Goal: Task Accomplishment & Management: Manage account settings

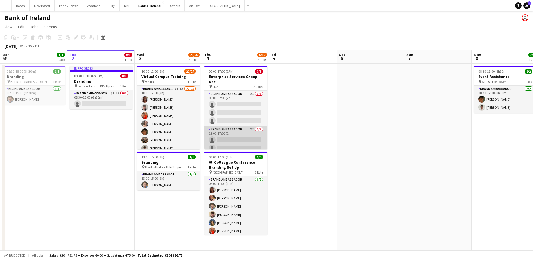
click at [229, 126] on app-card-role "Brand Ambassador 2I 0/3 15:00-17:00 (2h) single-neutral-actions single-neutral-…" at bounding box center [235, 144] width 63 height 36
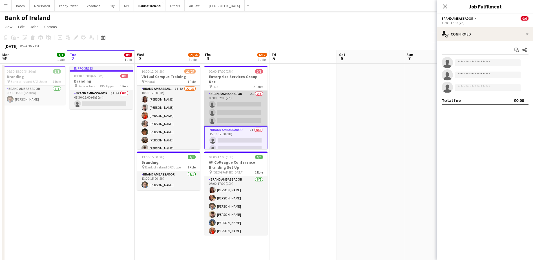
click at [231, 103] on app-card-role "Brand Ambassador 2I 0/3 00:00-02:00 (2h) single-neutral-actions single-neutral-…" at bounding box center [235, 109] width 63 height 36
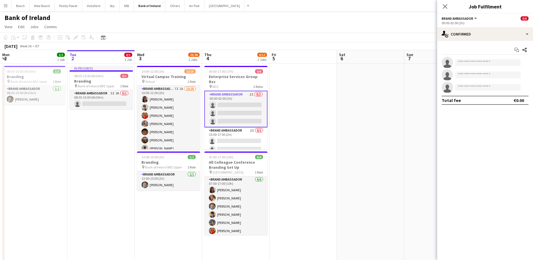
click at [230, 111] on app-card-role "Brand Ambassador 2I 0/3 00:00-02:00 (2h) single-neutral-actions single-neutral-…" at bounding box center [235, 109] width 63 height 37
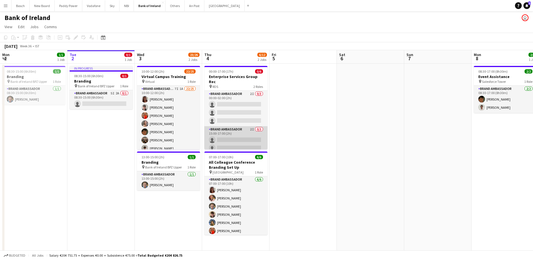
click at [241, 137] on app-card-role "Brand Ambassador 2I 0/3 15:00-17:00 (2h) single-neutral-actions single-neutral-…" at bounding box center [235, 144] width 63 height 36
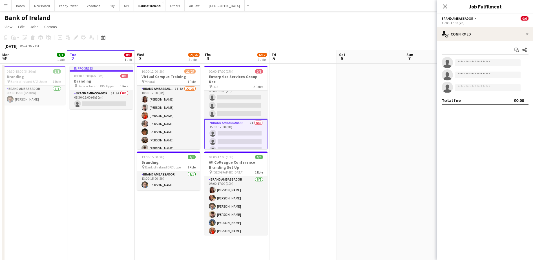
scroll to position [8, 0]
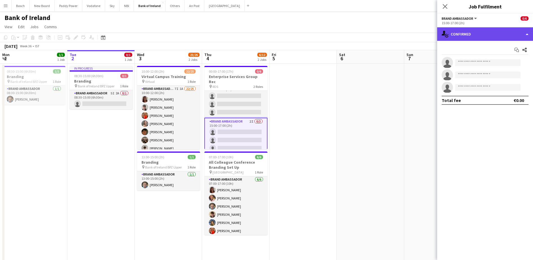
click at [494, 33] on div "single-neutral-actions-check-2 Confirmed" at bounding box center [485, 34] width 96 height 14
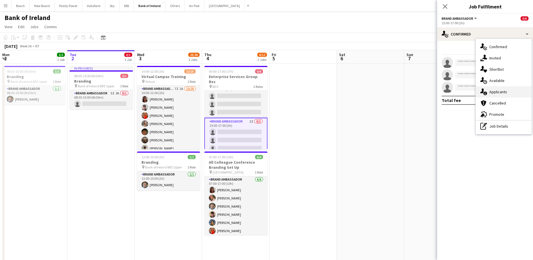
click at [497, 96] on div "single-neutral-actions-information Applicants" at bounding box center [504, 91] width 56 height 11
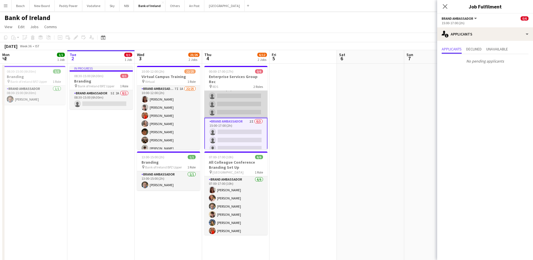
click at [232, 104] on app-card-role "Brand Ambassador 2I 0/3 00:00-02:00 (2h) single-neutral-actions single-neutral-…" at bounding box center [235, 100] width 63 height 36
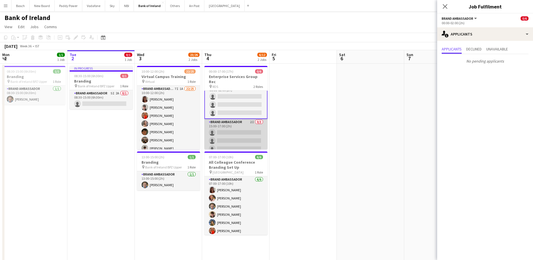
click at [240, 138] on app-card-role "Brand Ambassador 2I 0/3 15:00-17:00 (2h) single-neutral-actions single-neutral-…" at bounding box center [235, 137] width 63 height 36
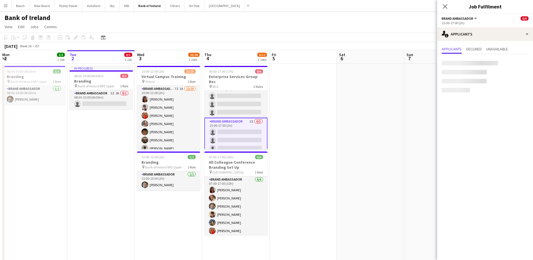
scroll to position [8, 0]
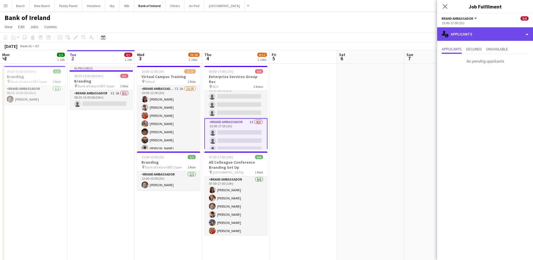
click at [486, 39] on div "single-neutral-actions-information Applicants" at bounding box center [485, 34] width 96 height 14
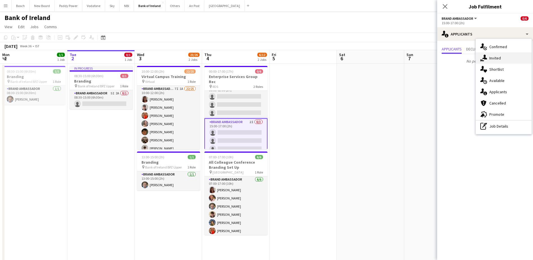
click at [491, 56] on span "Invited" at bounding box center [495, 58] width 12 height 5
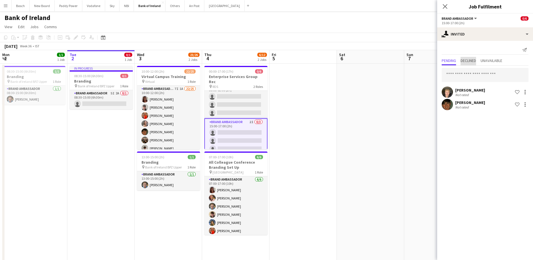
click at [473, 62] on span "Declined" at bounding box center [467, 61] width 15 height 4
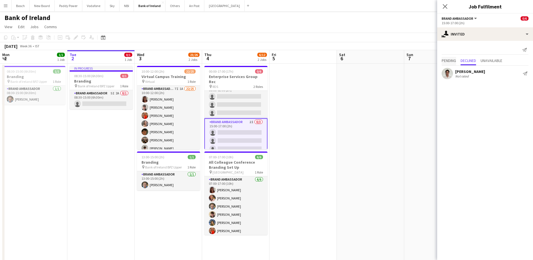
click at [447, 63] on span "Pending" at bounding box center [449, 61] width 14 height 8
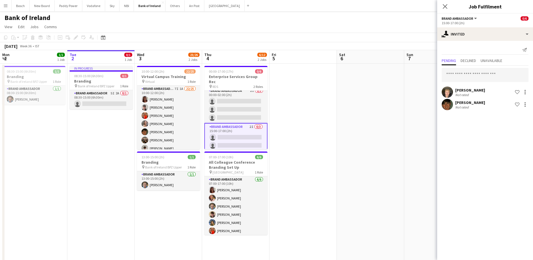
scroll to position [0, 0]
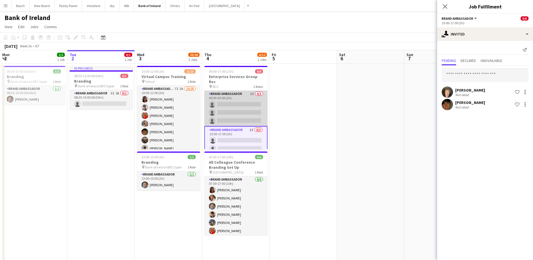
click at [231, 107] on app-card-role "Brand Ambassador 2I 0/3 00:00-02:00 (2h) single-neutral-actions single-neutral-…" at bounding box center [235, 109] width 63 height 36
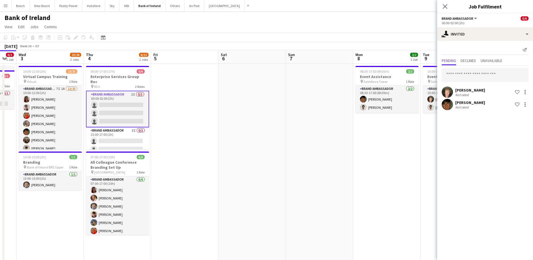
scroll to position [0, 195]
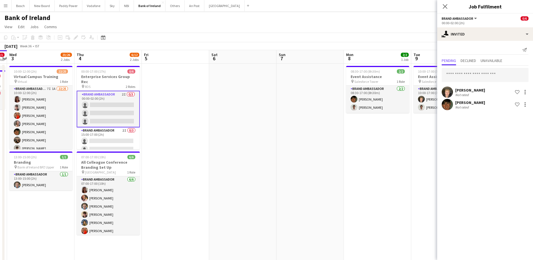
drag, startPoint x: 373, startPoint y: 178, endPoint x: 245, endPoint y: 180, distance: 127.7
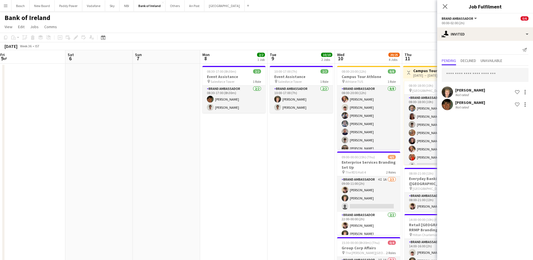
drag, startPoint x: 314, startPoint y: 156, endPoint x: 157, endPoint y: 162, distance: 156.5
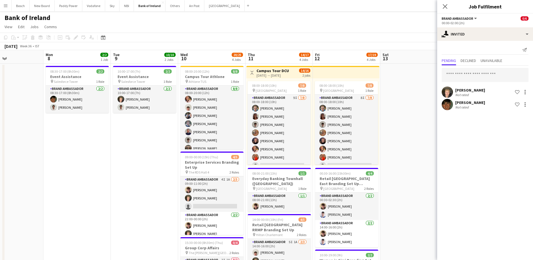
scroll to position [0, 178]
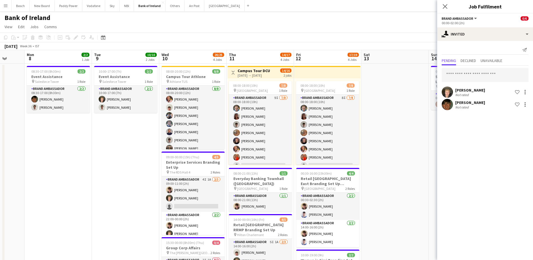
drag, startPoint x: 90, startPoint y: 166, endPoint x: -1, endPoint y: 159, distance: 91.8
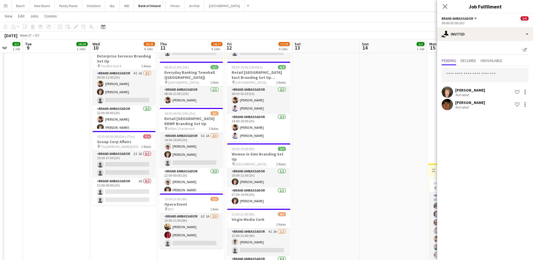
scroll to position [0, 181]
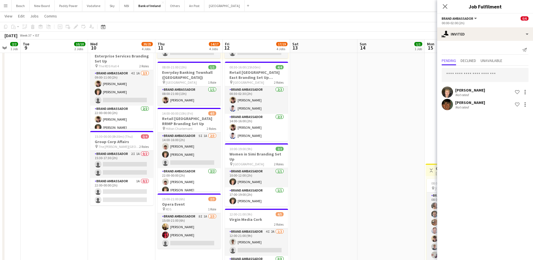
drag, startPoint x: 404, startPoint y: 178, endPoint x: 333, endPoint y: 178, distance: 71.3
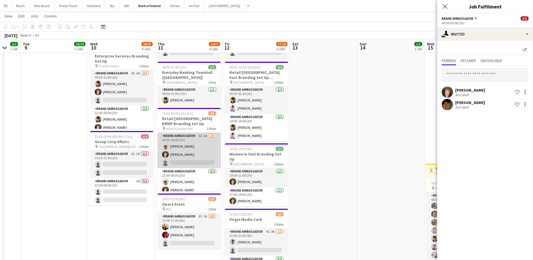
click at [198, 150] on app-card-role "Brand Ambassador 5I 1A [DATE] 14:00-16:00 (2h) [PERSON_NAME] [PERSON_NAME] sing…" at bounding box center [189, 151] width 63 height 36
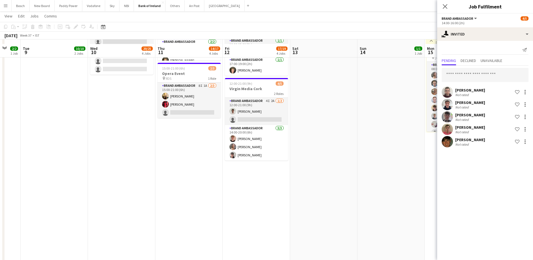
scroll to position [247, 0]
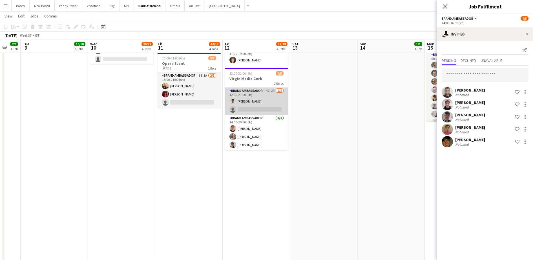
click at [251, 108] on app-card-role "Brand Ambassador 4I 2A [DATE] 12:00-21:00 (9h) [PERSON_NAME] single-neutral-act…" at bounding box center [256, 101] width 63 height 27
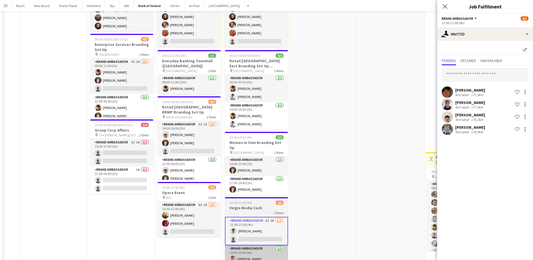
scroll to position [0, 0]
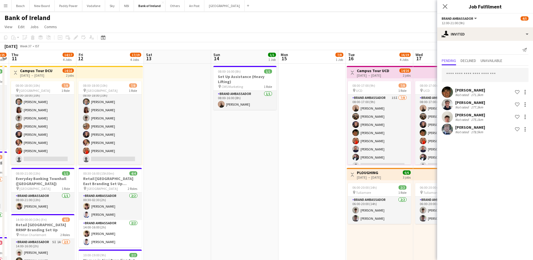
drag, startPoint x: 358, startPoint y: 158, endPoint x: 194, endPoint y: 152, distance: 163.8
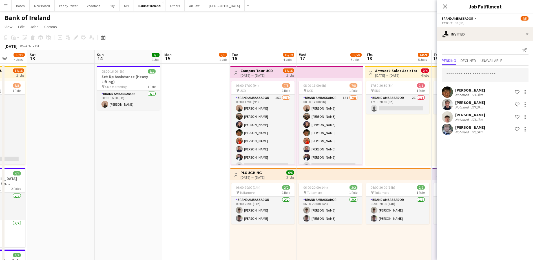
drag, startPoint x: 283, startPoint y: 162, endPoint x: 180, endPoint y: 156, distance: 103.6
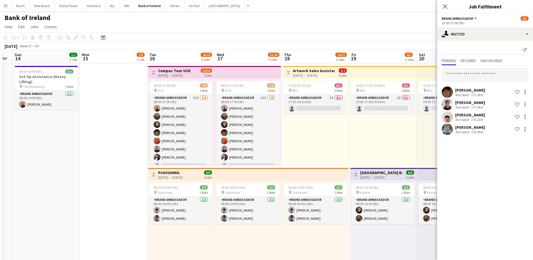
drag, startPoint x: 402, startPoint y: 146, endPoint x: 320, endPoint y: 146, distance: 82.3
click at [315, 112] on app-card-role "Brand Ambassador 2I 0/1 17:30-20:30 (3h) single-neutral-actions" at bounding box center [315, 104] width 63 height 19
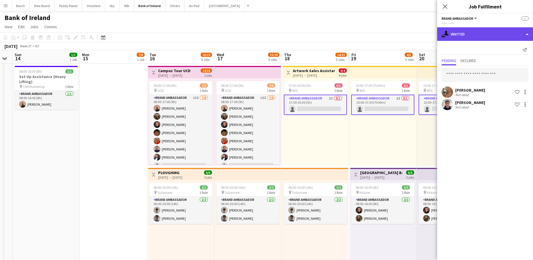
click at [466, 31] on div "single-neutral-actions-share-1 Invited" at bounding box center [485, 34] width 96 height 14
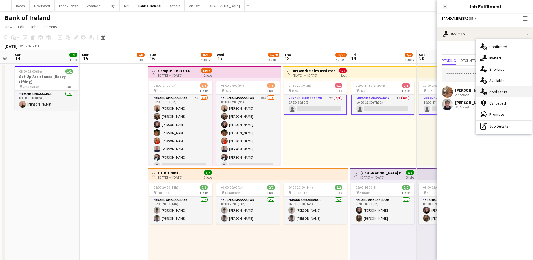
click at [500, 93] on span "Applicants" at bounding box center [498, 91] width 18 height 5
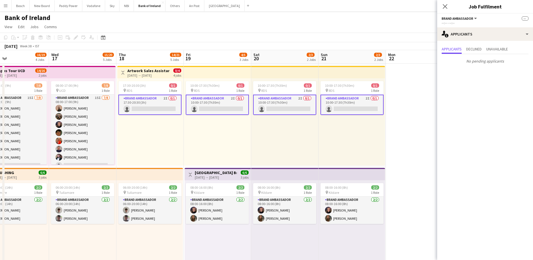
scroll to position [0, 159]
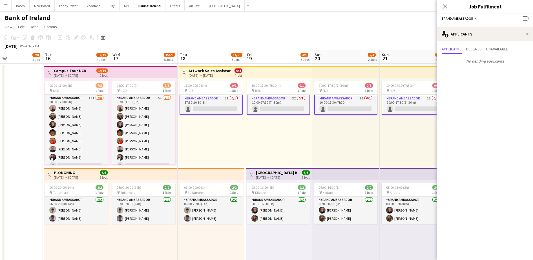
drag, startPoint x: 340, startPoint y: 144, endPoint x: 259, endPoint y: 146, distance: 80.9
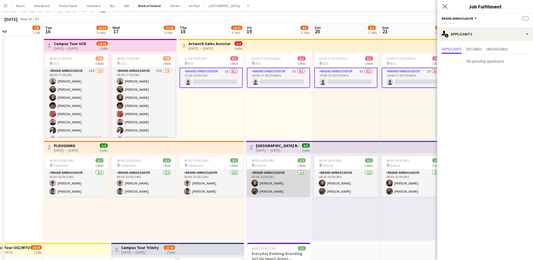
scroll to position [0, 0]
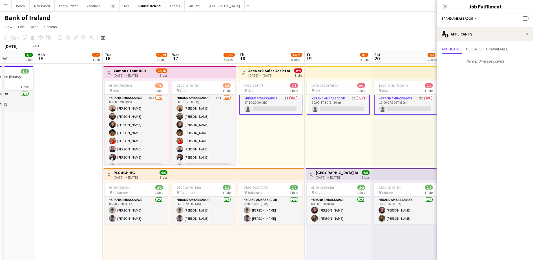
drag, startPoint x: 247, startPoint y: 166, endPoint x: 424, endPoint y: 155, distance: 177.9
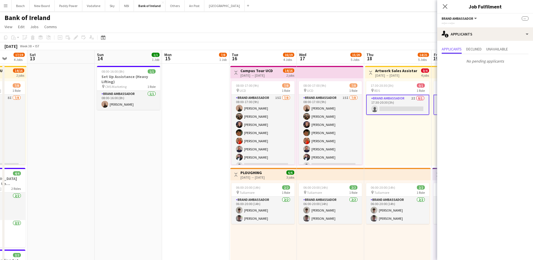
scroll to position [6, 0]
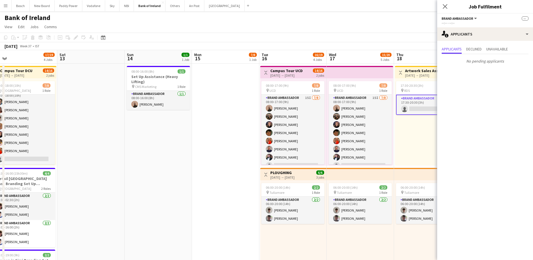
drag, startPoint x: 248, startPoint y: 166, endPoint x: 439, endPoint y: 151, distance: 192.2
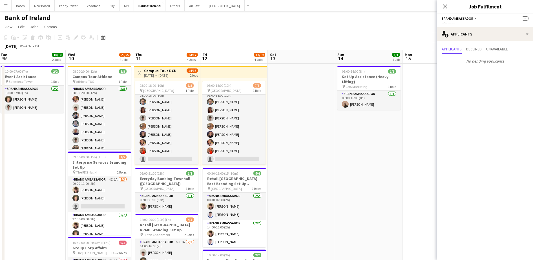
scroll to position [0, 221]
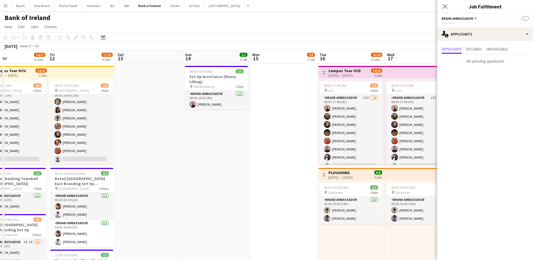
drag, startPoint x: 311, startPoint y: 166, endPoint x: 228, endPoint y: 161, distance: 82.4
click at [217, 104] on app-card-role "Brand Ambassador [DATE] 08:00-16:00 (8h) [PERSON_NAME]" at bounding box center [216, 100] width 63 height 19
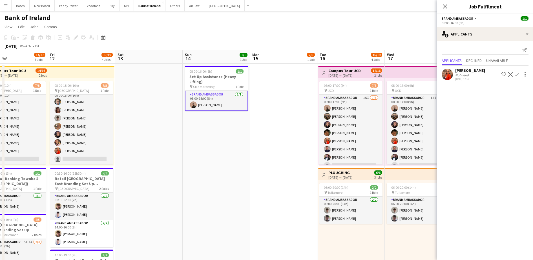
click at [346, 25] on app-page-menu "View Day view expanded Day view collapsed Month view Date picker Jump to [DATE]…" at bounding box center [266, 27] width 533 height 11
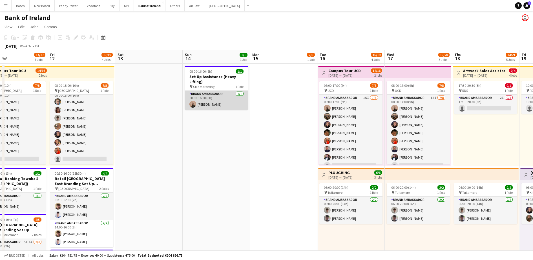
click at [231, 101] on app-card-role "Brand Ambassador [DATE] 08:00-16:00 (8h) [PERSON_NAME]" at bounding box center [216, 100] width 63 height 19
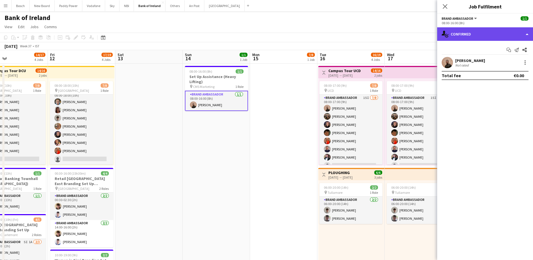
click at [455, 36] on div "single-neutral-actions-check-2 Confirmed" at bounding box center [485, 34] width 96 height 14
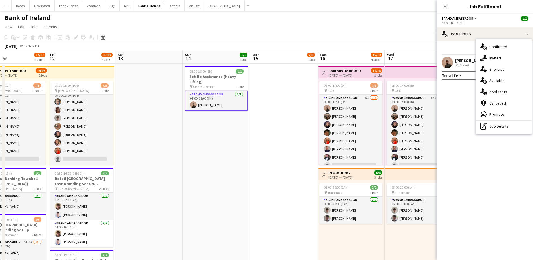
click at [498, 88] on div "single-neutral-actions-information Applicants" at bounding box center [504, 91] width 56 height 11
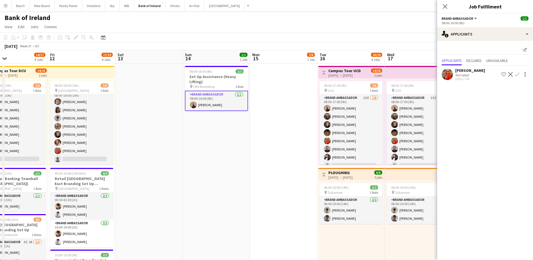
click at [510, 73] on app-icon "Decline" at bounding box center [510, 74] width 5 height 5
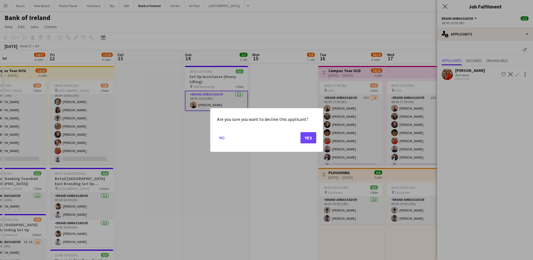
click at [318, 138] on div "Are you sure you want to decline this applicant? No Yes" at bounding box center [266, 130] width 113 height 44
click at [309, 138] on button "Yes" at bounding box center [308, 137] width 16 height 11
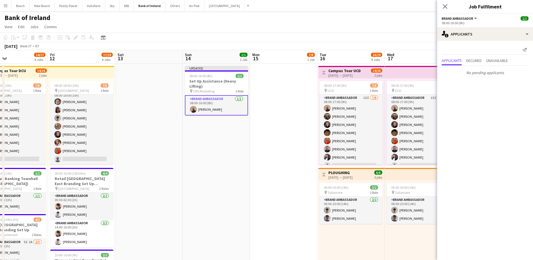
click at [382, 32] on app-page-menu "View Day view expanded Day view collapsed Month view Date picker Jump to [DATE]…" at bounding box center [266, 27] width 533 height 11
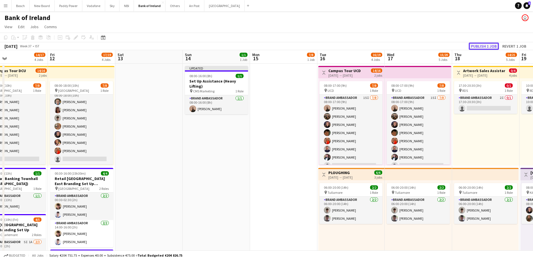
click at [482, 45] on button "Publish 1 job" at bounding box center [484, 46] width 30 height 7
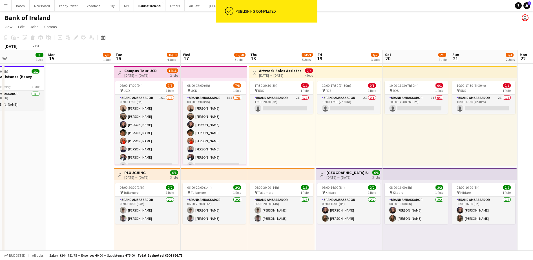
drag, startPoint x: 443, startPoint y: 244, endPoint x: 172, endPoint y: 213, distance: 272.3
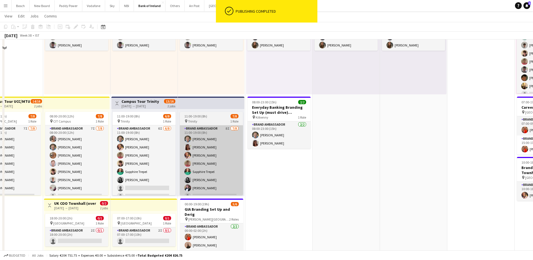
scroll to position [176, 0]
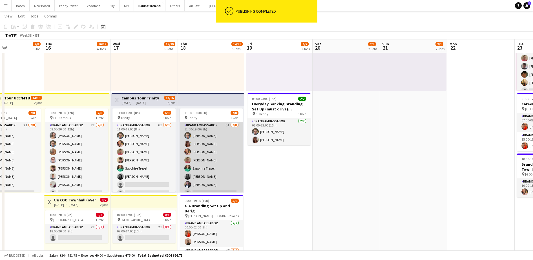
click at [203, 166] on app-card-role "Brand Ambassador 8I [DATE] 11:00-19:00 (8h) [PERSON_NAME] [PERSON_NAME] [PERSON…" at bounding box center [211, 160] width 63 height 76
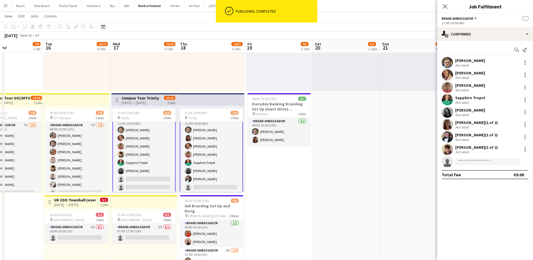
scroll to position [8, 0]
click at [148, 162] on app-card-role "Brand Ambassador 6I [DATE] 11:00-19:00 (8h) [PERSON_NAME] [PERSON_NAME] [PERSON…" at bounding box center [143, 152] width 63 height 77
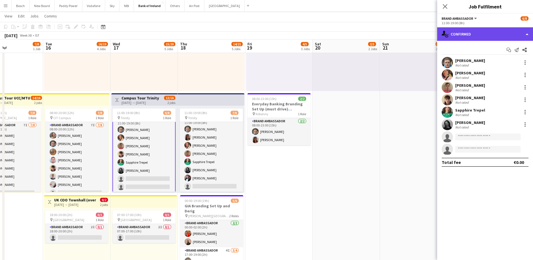
click at [491, 28] on div "single-neutral-actions-check-2 Confirmed" at bounding box center [485, 34] width 96 height 14
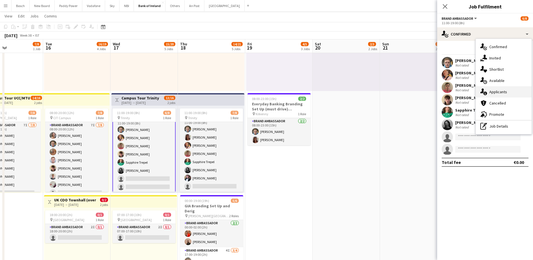
click at [501, 93] on span "Applicants" at bounding box center [498, 91] width 18 height 5
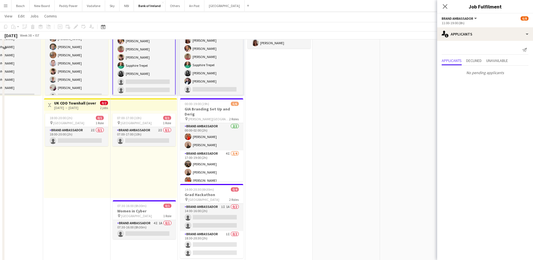
scroll to position [282, 0]
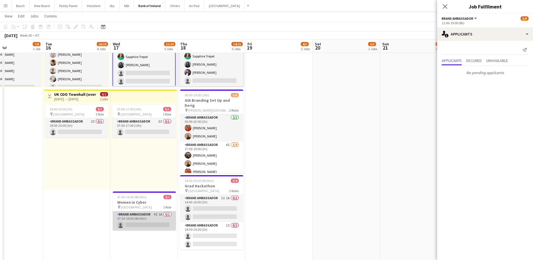
click at [154, 217] on app-card-role "Brand Ambassador 4I 1A 0/1 07:30-16:00 (8h30m) single-neutral-actions" at bounding box center [144, 220] width 63 height 19
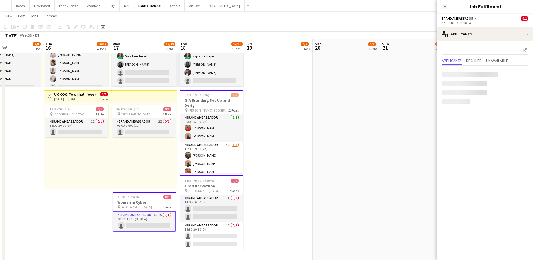
scroll to position [6, 0]
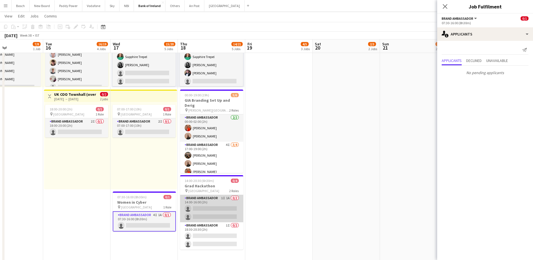
click at [218, 210] on app-card-role "Brand Ambassador 1I 1A 0/2 14:00-16:00 (2h) single-neutral-actions single-neutr…" at bounding box center [211, 208] width 63 height 27
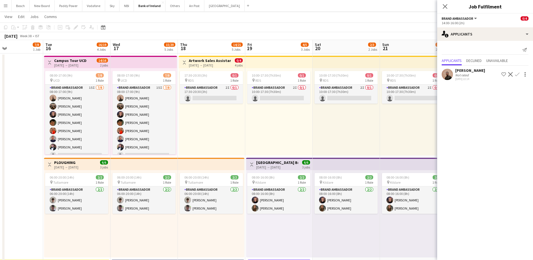
scroll to position [0, 0]
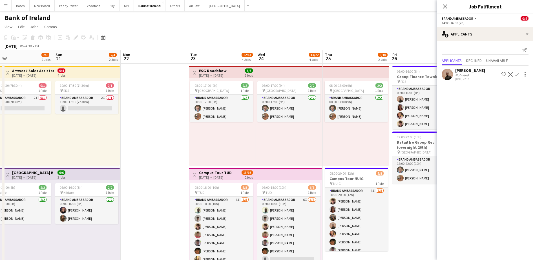
drag, startPoint x: 375, startPoint y: 232, endPoint x: 73, endPoint y: 189, distance: 305.1
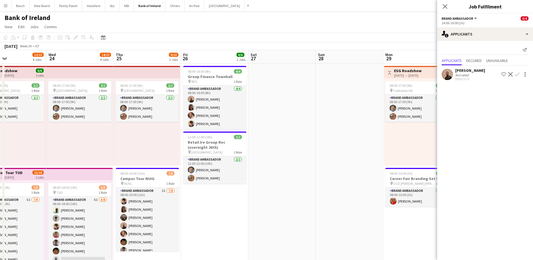
scroll to position [0, 175]
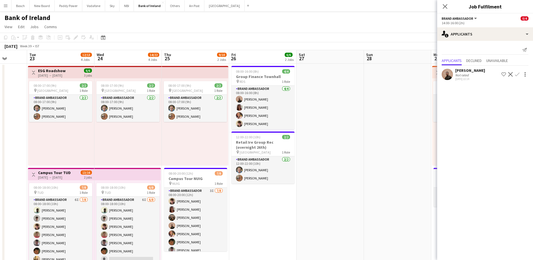
drag, startPoint x: 274, startPoint y: 127, endPoint x: 168, endPoint y: 117, distance: 106.7
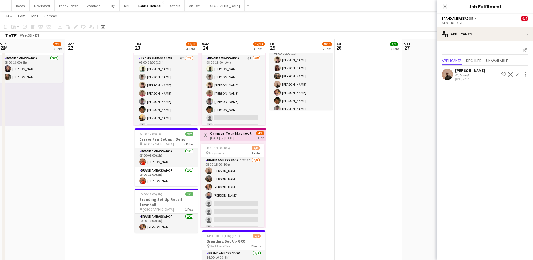
scroll to position [0, 174]
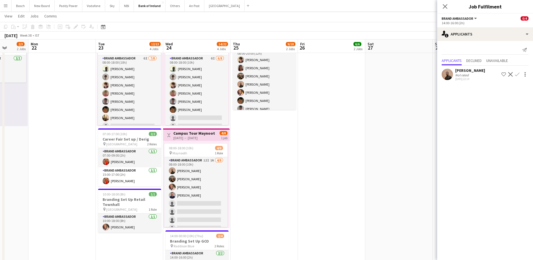
drag, startPoint x: 226, startPoint y: 155, endPoint x: 257, endPoint y: 155, distance: 30.7
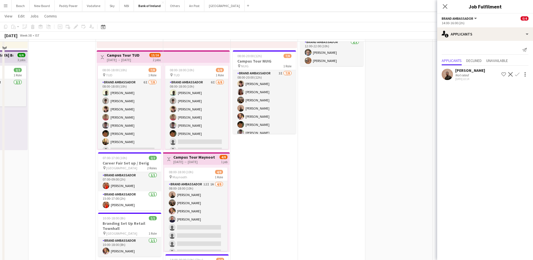
scroll to position [106, 0]
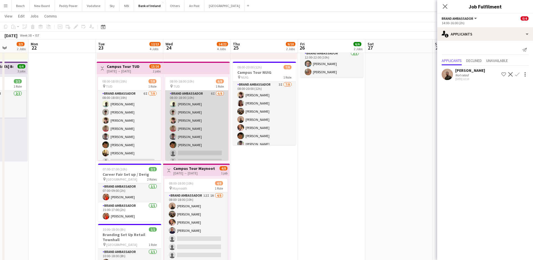
click at [187, 113] on app-card-role "Brand Ambassador 6I [DATE] 08:00-18:00 (10h) [PERSON_NAME] [PERSON_NAME] [PERSO…" at bounding box center [196, 128] width 63 height 76
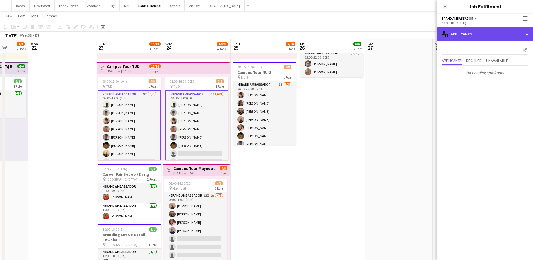
click at [481, 27] on div "single-neutral-actions-information Applicants" at bounding box center [485, 34] width 96 height 14
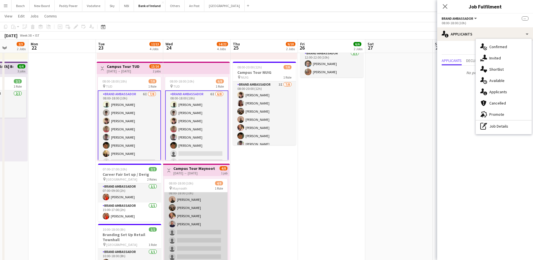
click at [185, 207] on app-card-role "Brand Ambassador 12I 1A [DATE] 08:00-18:00 (10h) [PERSON_NAME] [PERSON_NAME] [P…" at bounding box center [195, 224] width 63 height 76
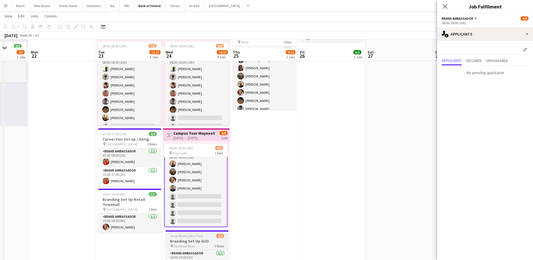
scroll to position [0, 0]
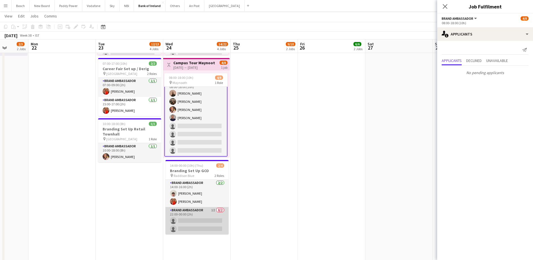
click at [187, 223] on app-card-role "Brand Ambassador 1I 0/2 22:00-00:00 (2h) single-neutral-actions single-neutral-…" at bounding box center [196, 220] width 63 height 27
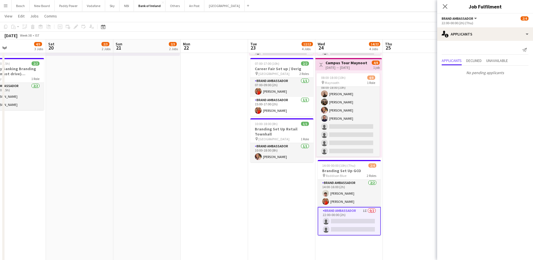
drag, startPoint x: 97, startPoint y: 215, endPoint x: 384, endPoint y: 195, distance: 287.5
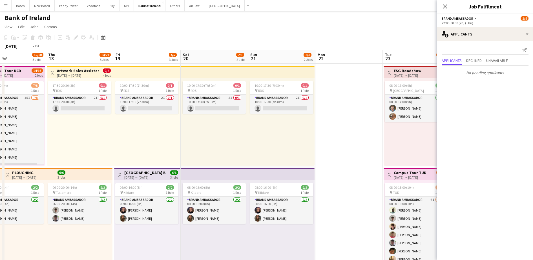
drag, startPoint x: 429, startPoint y: 120, endPoint x: 515, endPoint y: 114, distance: 86.5
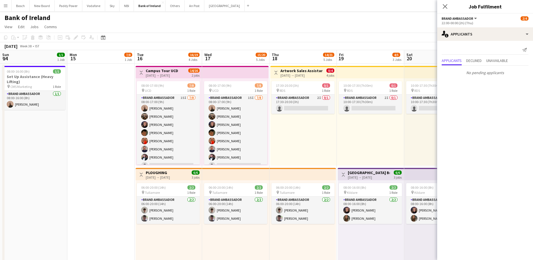
drag, startPoint x: 88, startPoint y: 158, endPoint x: 385, endPoint y: 140, distance: 297.5
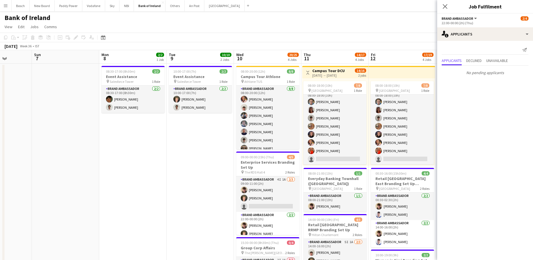
drag, startPoint x: 225, startPoint y: 156, endPoint x: 405, endPoint y: 144, distance: 180.7
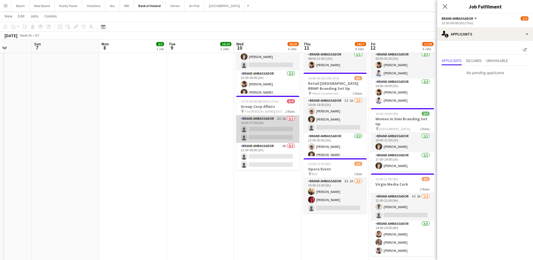
click at [261, 130] on app-card-role "Brand Ambassador 2I 1A 0/2 15:30-17:30 (2h) single-neutral-actions single-neutr…" at bounding box center [267, 129] width 63 height 27
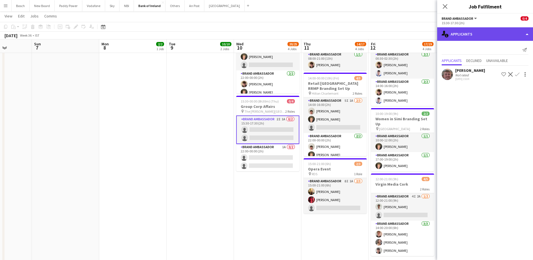
click at [477, 34] on div "single-neutral-actions-information Applicants" at bounding box center [485, 34] width 96 height 14
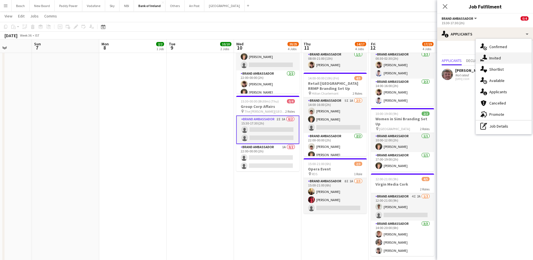
click at [501, 52] on div "single-neutral-actions-share-1 Invited" at bounding box center [504, 57] width 56 height 11
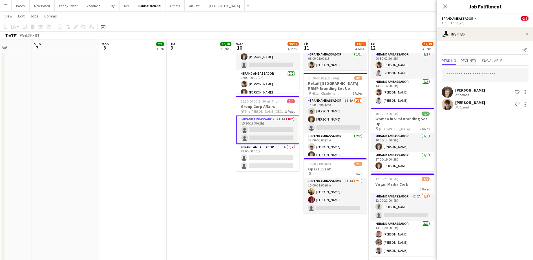
click at [468, 61] on span "Declined" at bounding box center [467, 61] width 15 height 4
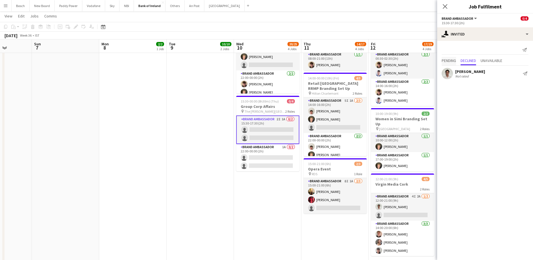
click at [453, 59] on span "Pending" at bounding box center [449, 61] width 14 height 4
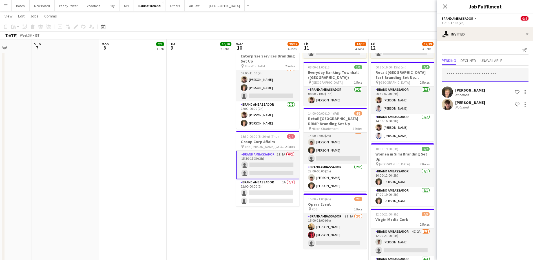
click at [463, 78] on input "text" at bounding box center [485, 75] width 87 height 14
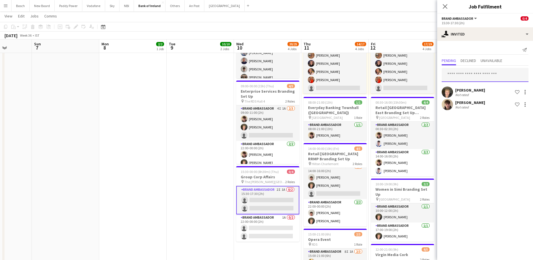
click at [464, 72] on input "text" at bounding box center [485, 75] width 87 height 14
type input "****"
click at [466, 89] on span "[PERSON_NAME]" at bounding box center [462, 89] width 32 height 5
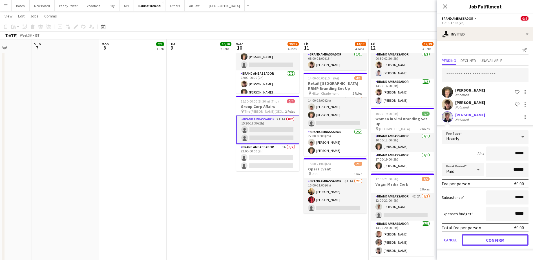
drag, startPoint x: 495, startPoint y: 242, endPoint x: 492, endPoint y: 240, distance: 3.6
click at [493, 241] on button "Confirm" at bounding box center [495, 239] width 67 height 11
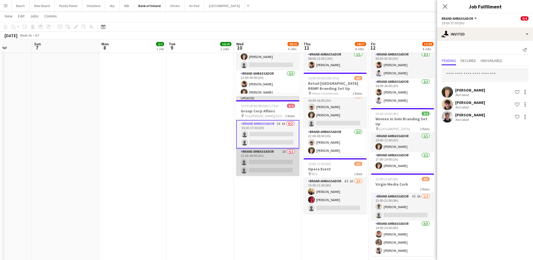
click at [281, 172] on app-card-role "Brand Ambassador 1A 0/2 22:00-00:00 (2h) single-neutral-actions single-neutral-…" at bounding box center [267, 162] width 63 height 27
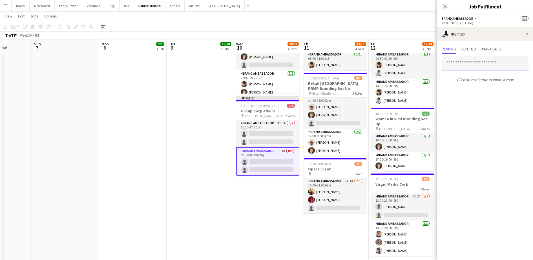
click at [470, 60] on input "text" at bounding box center [485, 63] width 87 height 14
type input "****"
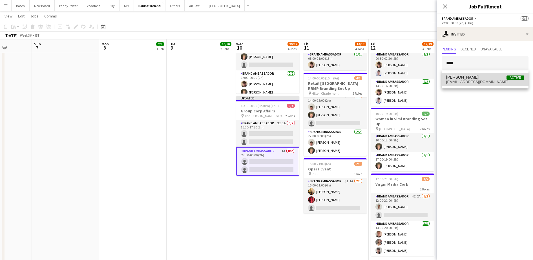
click at [467, 73] on mat-option "[PERSON_NAME] Active [EMAIL_ADDRESS][DOMAIN_NAME]" at bounding box center [485, 80] width 87 height 14
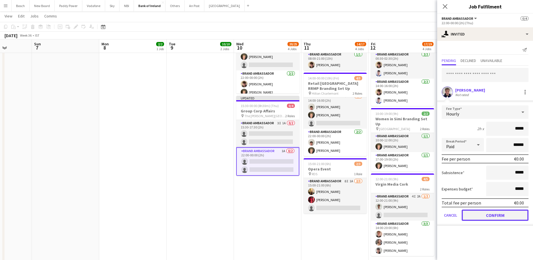
click at [499, 218] on button "Confirm" at bounding box center [495, 215] width 67 height 11
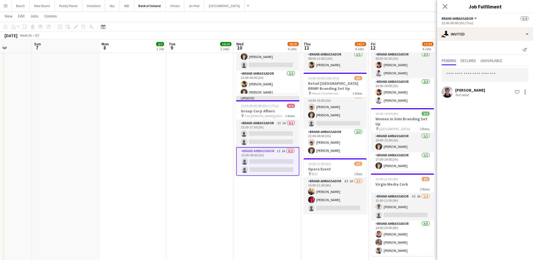
click at [391, 18] on app-page-menu "View Day view expanded Day view collapsed Month view Date picker Jump to [DATE]…" at bounding box center [266, 16] width 533 height 11
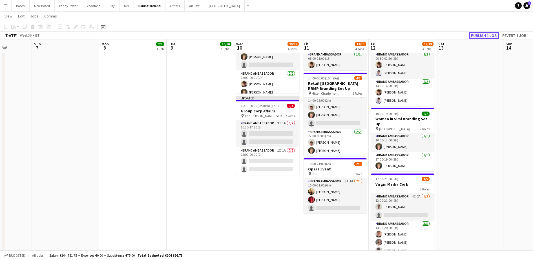
click at [484, 32] on button "Publish 1 job" at bounding box center [484, 35] width 30 height 7
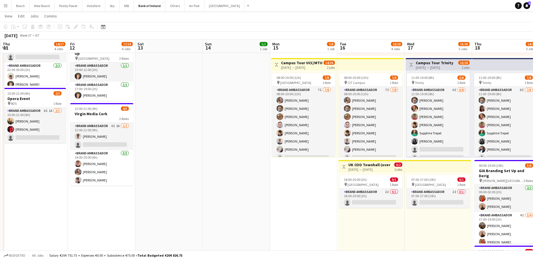
scroll to position [0, 163]
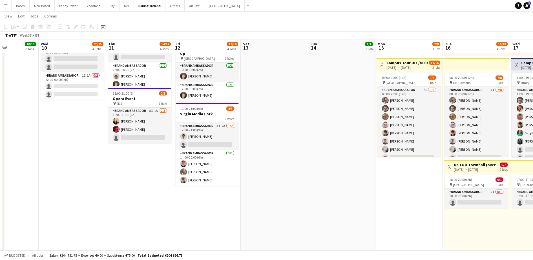
drag, startPoint x: 466, startPoint y: 178, endPoint x: 271, endPoint y: 183, distance: 195.3
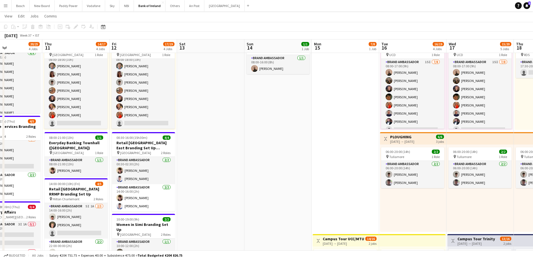
scroll to position [0, 176]
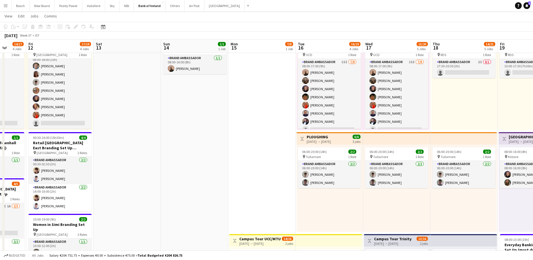
drag, startPoint x: 313, startPoint y: 187, endPoint x: 166, endPoint y: 185, distance: 147.1
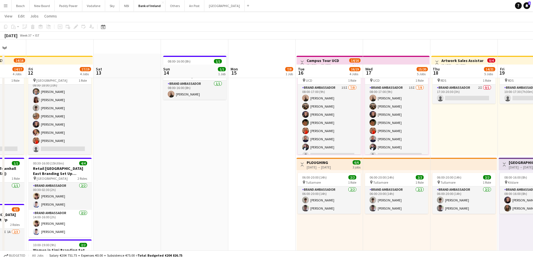
scroll to position [0, 0]
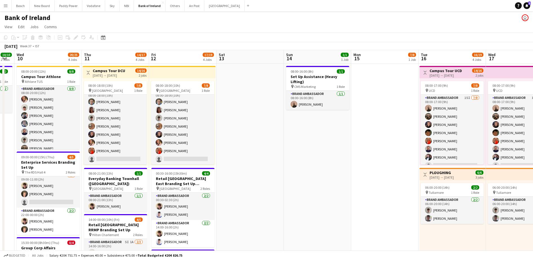
drag, startPoint x: 171, startPoint y: 187, endPoint x: 294, endPoint y: 149, distance: 128.6
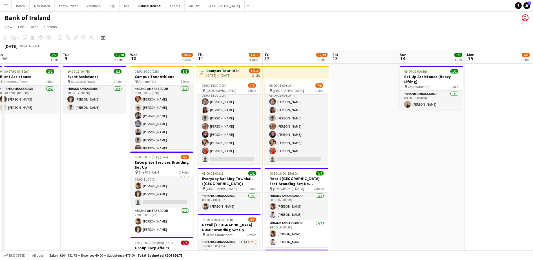
drag, startPoint x: 260, startPoint y: 140, endPoint x: 372, endPoint y: 132, distance: 112.7
drag, startPoint x: 47, startPoint y: 149, endPoint x: 150, endPoint y: 138, distance: 104.3
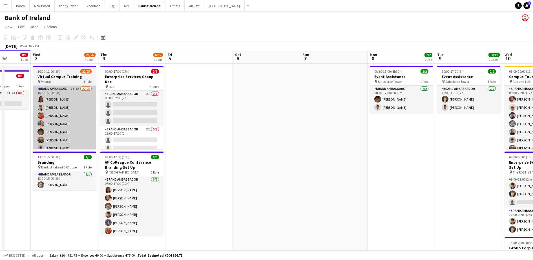
drag, startPoint x: 364, startPoint y: 123, endPoint x: 253, endPoint y: 132, distance: 110.9
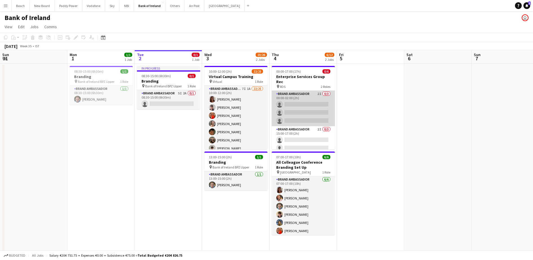
click at [301, 98] on app-card-role "Brand Ambassador 2I 0/3 00:00-02:00 (2h) single-neutral-actions single-neutral-…" at bounding box center [303, 109] width 63 height 36
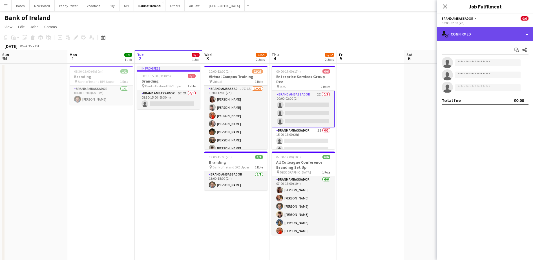
click at [515, 31] on div "single-neutral-actions-check-2 Confirmed" at bounding box center [485, 34] width 96 height 14
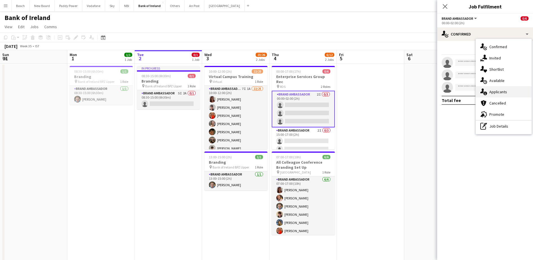
click at [522, 87] on div "single-neutral-actions-information Applicants" at bounding box center [504, 91] width 56 height 11
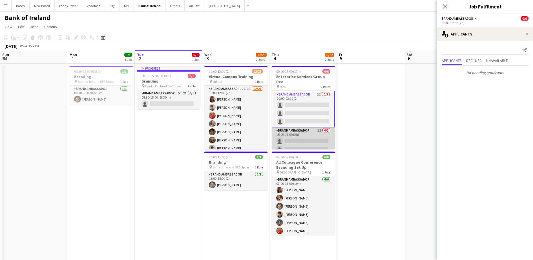
click at [321, 138] on app-card-role "Brand Ambassador 2I 0/3 15:00-17:00 (2h) single-neutral-actions single-neutral-…" at bounding box center [303, 145] width 63 height 36
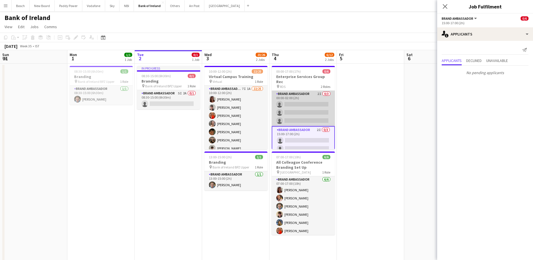
click at [314, 105] on app-card-role "Brand Ambassador 2I 0/3 00:00-02:00 (2h) single-neutral-actions single-neutral-…" at bounding box center [303, 109] width 63 height 36
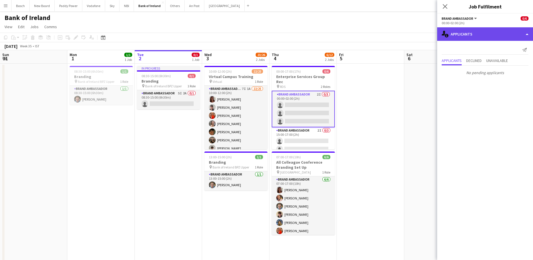
click at [491, 34] on div "single-neutral-actions-information Applicants" at bounding box center [485, 34] width 96 height 14
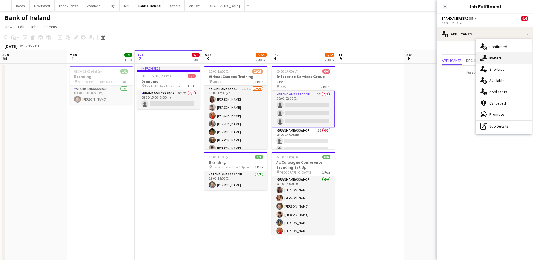
click at [503, 58] on div "single-neutral-actions-share-1 Invited" at bounding box center [504, 57] width 56 height 11
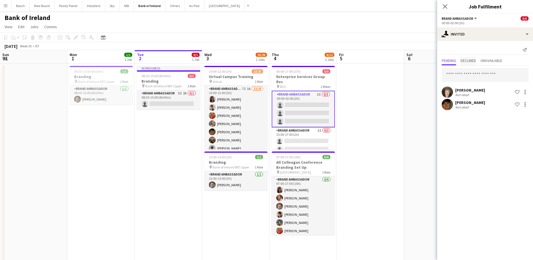
click at [464, 63] on span "Declined" at bounding box center [467, 61] width 15 height 8
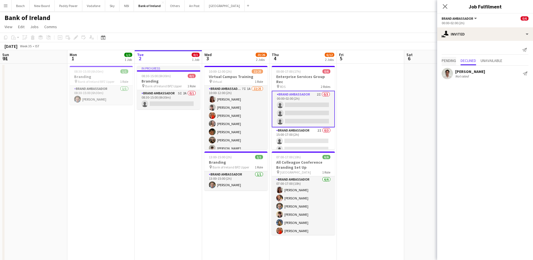
click at [454, 60] on span "Pending" at bounding box center [449, 61] width 14 height 4
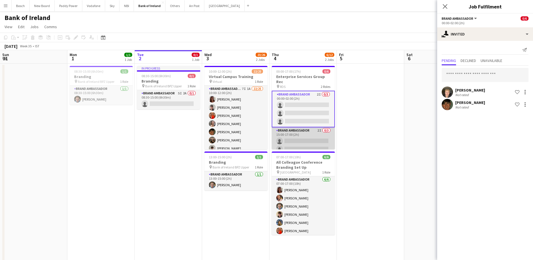
click at [302, 131] on app-card-role "Brand Ambassador 2I 0/3 15:00-17:00 (2h) single-neutral-actions single-neutral-…" at bounding box center [303, 145] width 63 height 36
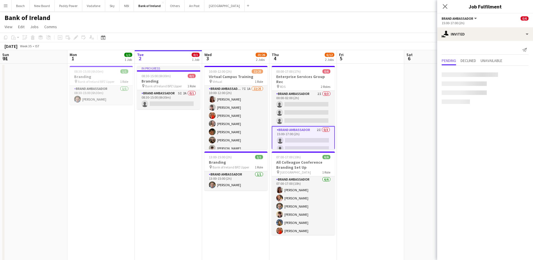
scroll to position [0, 134]
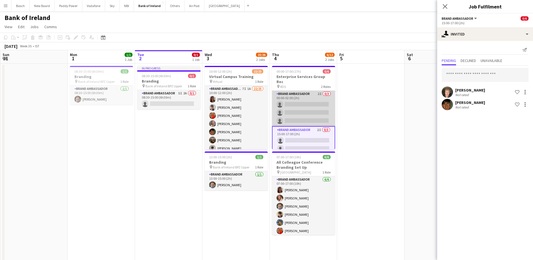
click at [302, 99] on app-card-role "Brand Ambassador 2I 0/3 00:00-02:00 (2h) single-neutral-actions single-neutral-…" at bounding box center [303, 109] width 63 height 36
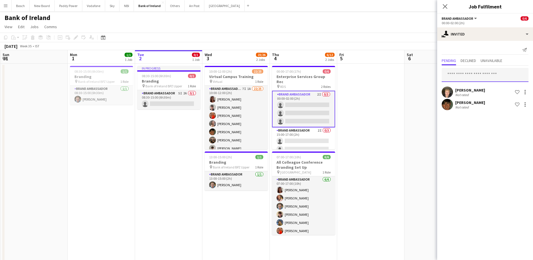
click at [463, 74] on input "text" at bounding box center [485, 75] width 87 height 14
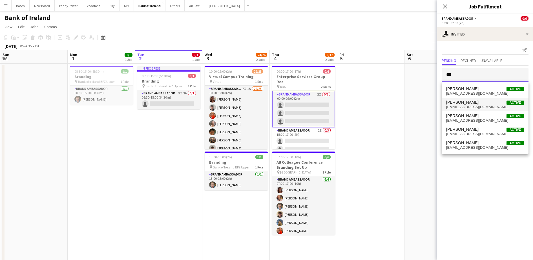
type input "***"
click at [475, 109] on mat-option "[PERSON_NAME] Active [EMAIL_ADDRESS][DOMAIN_NAME]" at bounding box center [485, 105] width 87 height 14
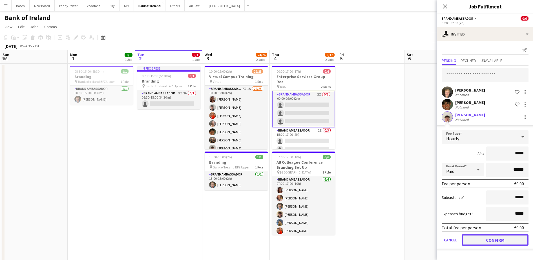
click at [501, 241] on button "Confirm" at bounding box center [495, 239] width 67 height 11
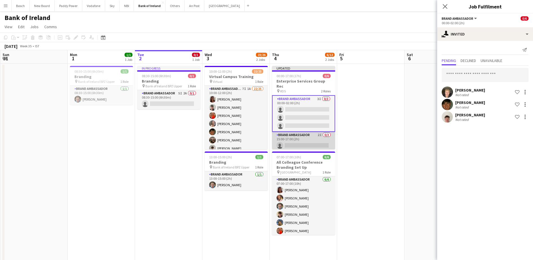
click at [291, 134] on app-card-role "Brand Ambassador 2I 0/3 15:00-17:00 (2h) single-neutral-actions single-neutral-…" at bounding box center [303, 150] width 63 height 36
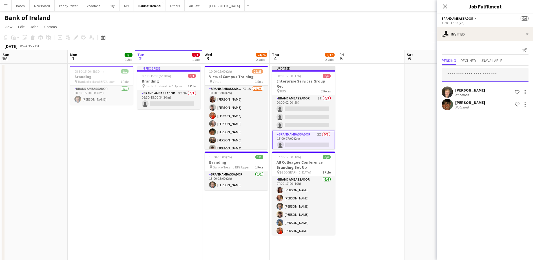
drag, startPoint x: 461, startPoint y: 69, endPoint x: 467, endPoint y: 70, distance: 6.8
click at [461, 70] on input "text" at bounding box center [485, 75] width 87 height 14
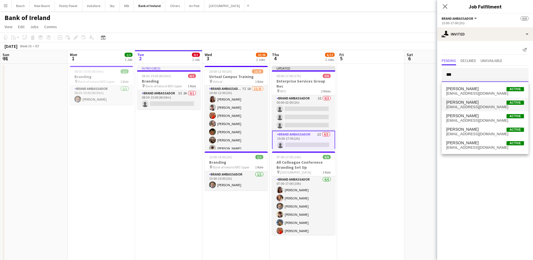
type input "***"
click at [481, 108] on span "[EMAIL_ADDRESS][DOMAIN_NAME]" at bounding box center [485, 107] width 78 height 5
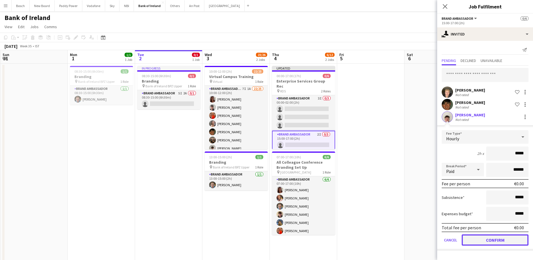
click at [506, 242] on button "Confirm" at bounding box center [495, 239] width 67 height 11
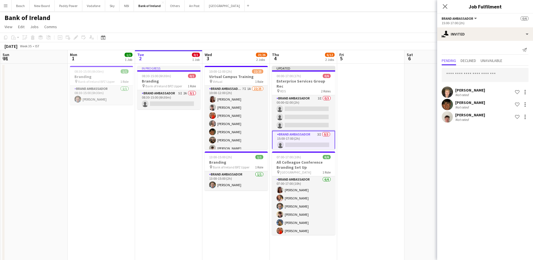
click at [383, 23] on app-page-menu "View Day view expanded Day view collapsed Month view Date picker Jump to [DATE]…" at bounding box center [266, 27] width 533 height 11
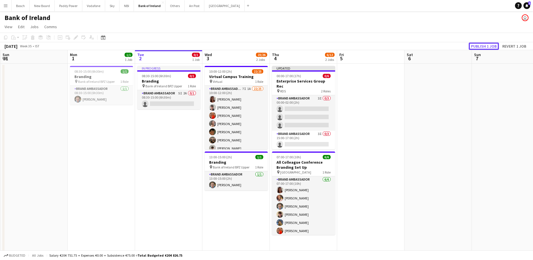
drag, startPoint x: 483, startPoint y: 43, endPoint x: 466, endPoint y: 92, distance: 51.2
click at [483, 44] on button "Publish 1 job" at bounding box center [484, 46] width 30 height 7
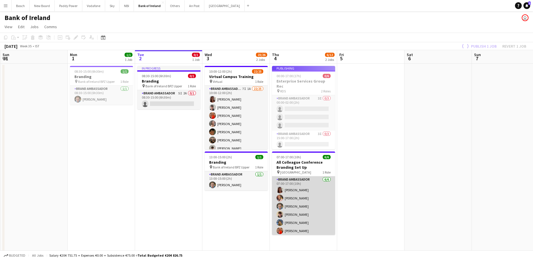
click at [291, 227] on app-card-role "Brand Ambassador [DATE] 07:00-17:00 (10h) [PERSON_NAME] [PERSON_NAME] [PERSON_N…" at bounding box center [303, 206] width 63 height 60
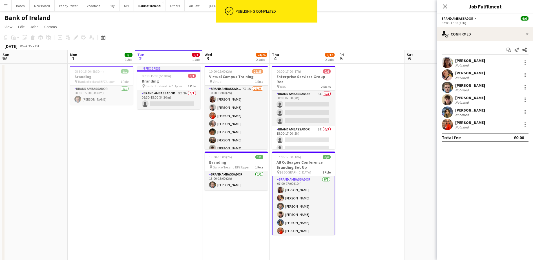
scroll to position [0, 0]
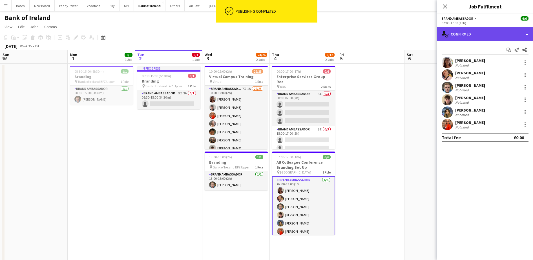
click at [480, 37] on div "single-neutral-actions-check-2 Confirmed" at bounding box center [485, 34] width 96 height 14
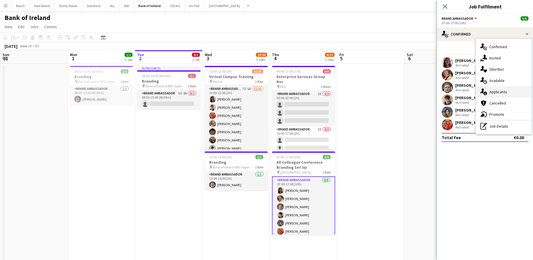
click at [502, 94] on span "Applicants" at bounding box center [498, 91] width 18 height 5
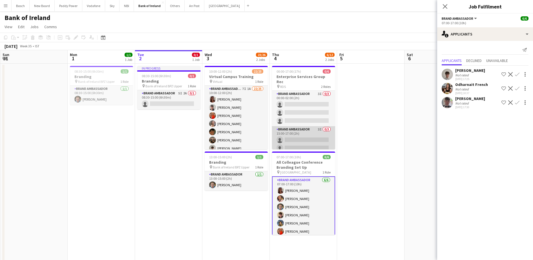
click at [313, 139] on app-card-role "Brand Ambassador 3I 0/3 15:00-17:00 (2h) single-neutral-actions single-neutral-…" at bounding box center [303, 144] width 63 height 36
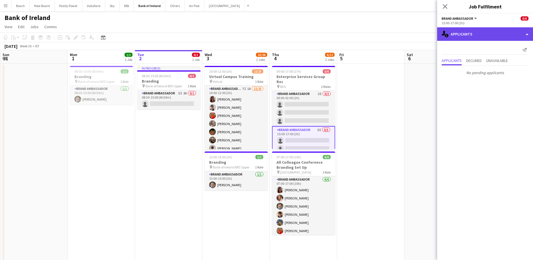
click at [474, 33] on div "single-neutral-actions-information Applicants" at bounding box center [485, 34] width 96 height 14
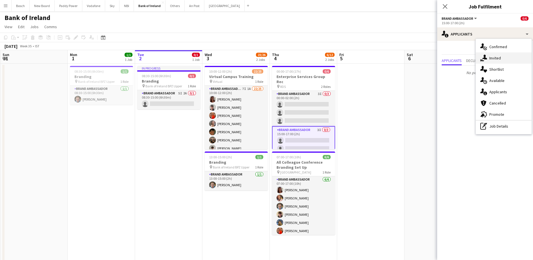
click at [509, 59] on div "single-neutral-actions-share-1 Invited" at bounding box center [504, 57] width 56 height 11
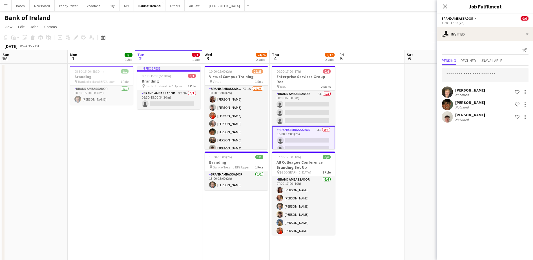
click at [484, 67] on div "[PERSON_NAME] Not rated Shortlist crew [PERSON_NAME] Not rated Shortlist crew […" at bounding box center [485, 95] width 96 height 58
click at [477, 71] on input "text" at bounding box center [485, 75] width 87 height 14
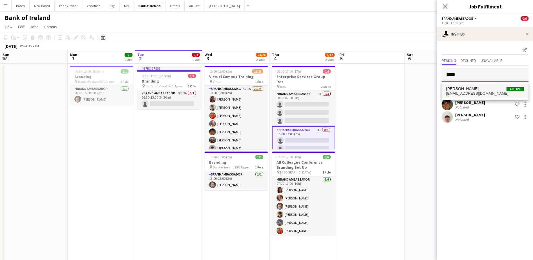
type input "*****"
click at [493, 95] on span "[EMAIL_ADDRESS][DOMAIN_NAME]" at bounding box center [485, 93] width 78 height 5
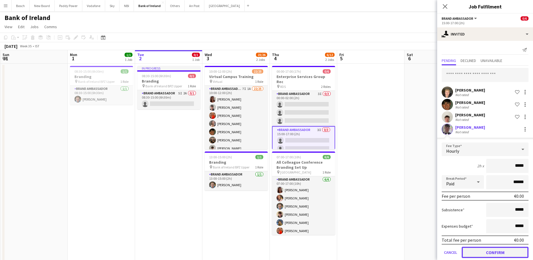
click at [491, 252] on button "Confirm" at bounding box center [495, 252] width 67 height 11
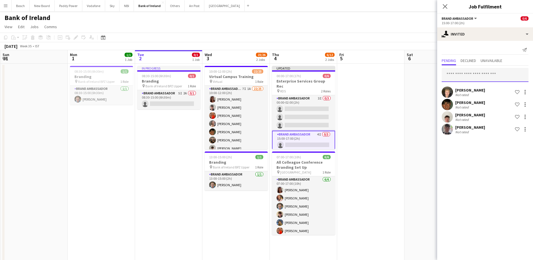
click at [482, 70] on input "text" at bounding box center [485, 75] width 87 height 14
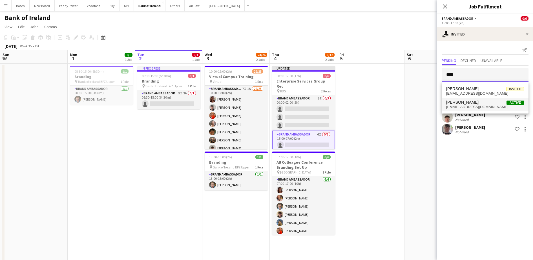
type input "****"
click at [473, 102] on span "[PERSON_NAME] Active" at bounding box center [485, 102] width 78 height 5
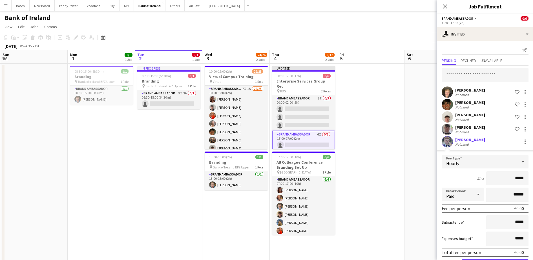
scroll to position [21, 0]
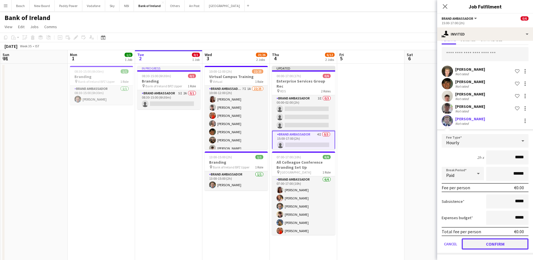
click at [478, 249] on button "Confirm" at bounding box center [495, 243] width 67 height 11
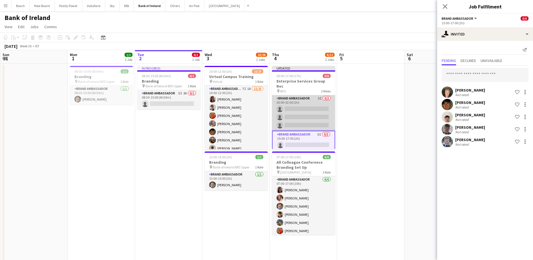
click at [306, 112] on app-card-role "Brand Ambassador 3I 0/3 00:00-02:00 (2h) single-neutral-actions single-neutral-…" at bounding box center [303, 113] width 63 height 36
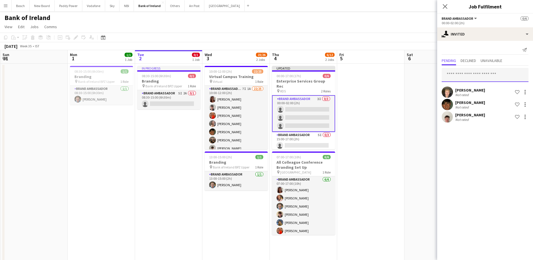
click at [457, 69] on input "text" at bounding box center [485, 75] width 87 height 14
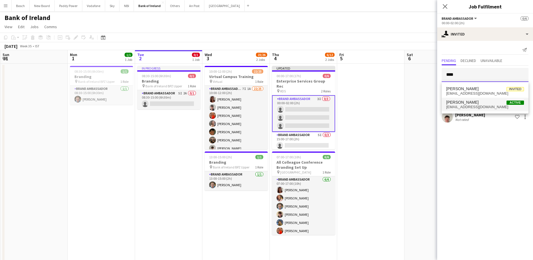
type input "****"
click at [483, 102] on span "[PERSON_NAME] Active" at bounding box center [485, 102] width 78 height 5
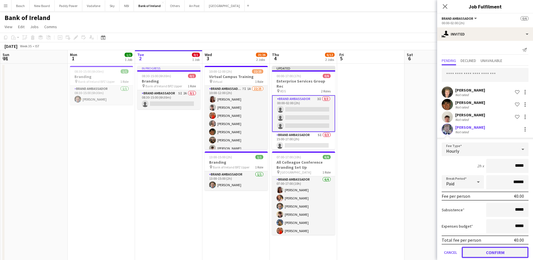
click at [466, 252] on button "Confirm" at bounding box center [495, 252] width 67 height 11
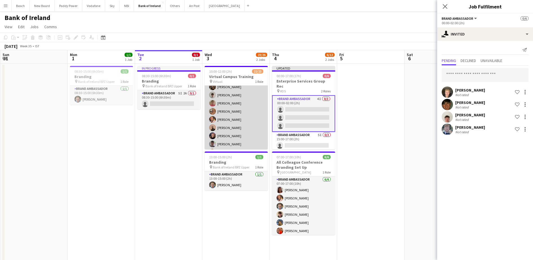
scroll to position [73, 0]
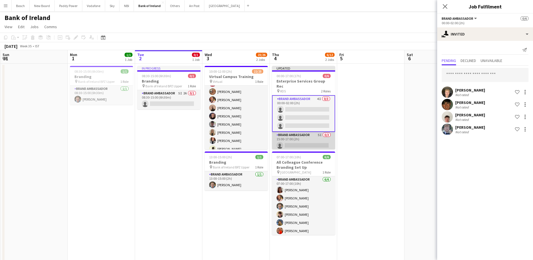
click at [289, 133] on app-card-role "Brand Ambassador 5I 0/3 15:00-17:00 (2h) single-neutral-actions single-neutral-…" at bounding box center [303, 150] width 63 height 36
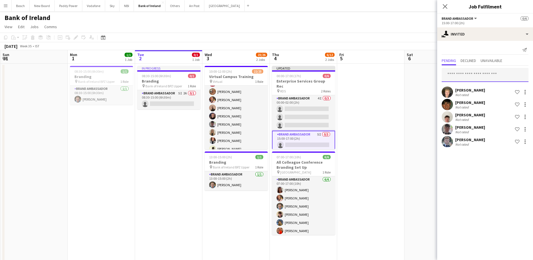
click at [464, 76] on input "text" at bounding box center [485, 75] width 87 height 14
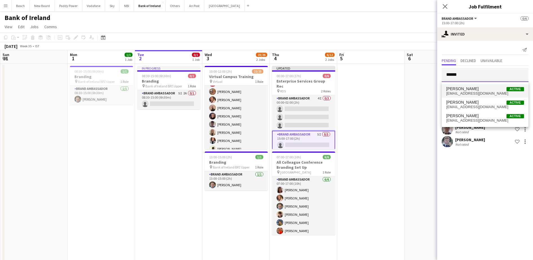
type input "******"
click at [472, 87] on span "[PERSON_NAME]" at bounding box center [462, 89] width 32 height 5
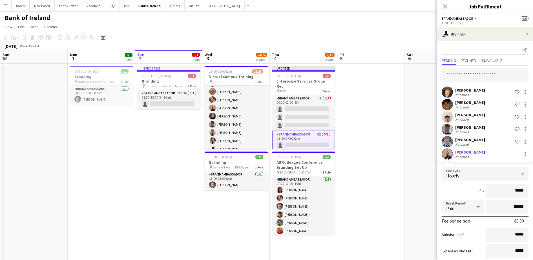
scroll to position [33, 0]
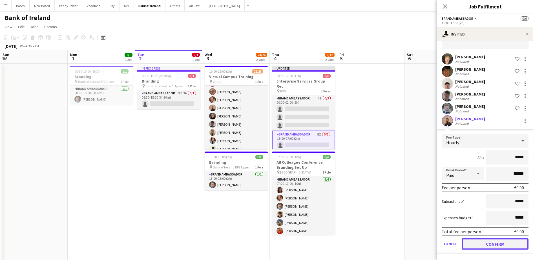
click at [477, 246] on button "Confirm" at bounding box center [495, 243] width 67 height 11
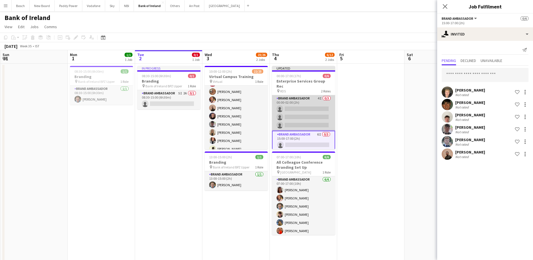
click at [304, 109] on app-card-role "Brand Ambassador 4I 0/3 00:00-02:00 (2h) single-neutral-actions single-neutral-…" at bounding box center [303, 113] width 63 height 36
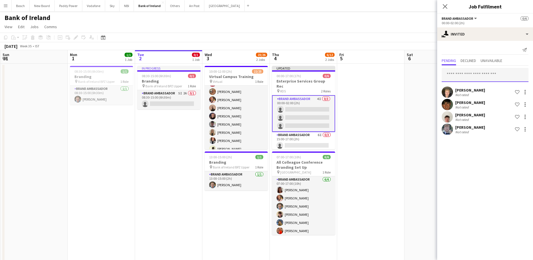
click at [482, 71] on input "text" at bounding box center [485, 75] width 87 height 14
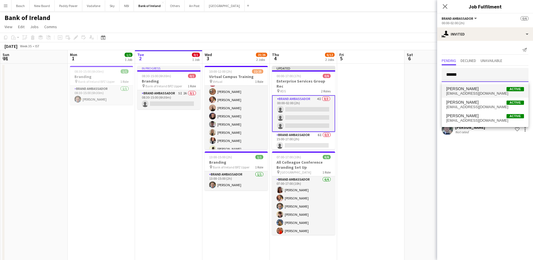
type input "******"
click at [490, 88] on span "[PERSON_NAME] Active" at bounding box center [485, 89] width 78 height 5
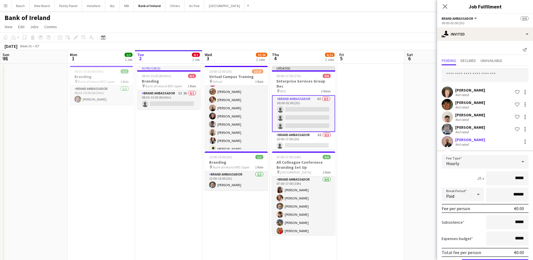
scroll to position [21, 0]
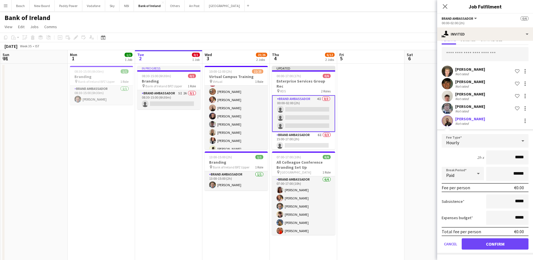
click at [487, 250] on form "Fee Type Hourly 2h x ***** Break Period Paid ****** Fee per person €0.00 Subsis…" at bounding box center [485, 194] width 96 height 120
click at [493, 245] on button "Confirm" at bounding box center [495, 243] width 67 height 11
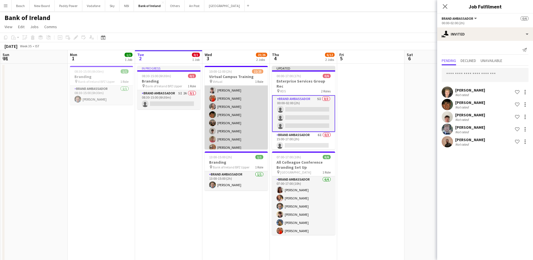
scroll to position [0, 0]
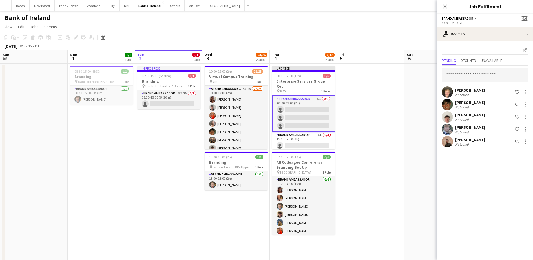
click at [398, 34] on app-toolbar "Copy Paste Paste Ctrl+V Paste with crew Ctrl+Shift+V Paste linked Job [GEOGRAPH…" at bounding box center [266, 38] width 533 height 10
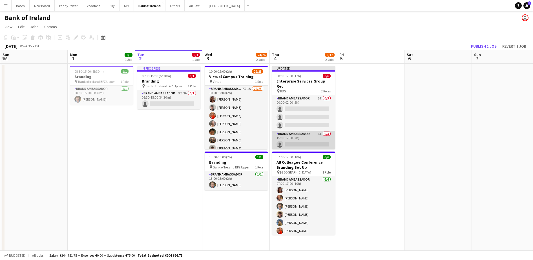
click at [294, 143] on app-card-role "Brand Ambassador 6I 0/3 15:00-17:00 (2h) single-neutral-actions single-neutral-…" at bounding box center [303, 149] width 63 height 36
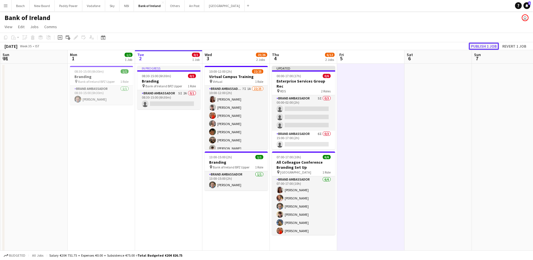
click at [490, 48] on button "Publish 1 job" at bounding box center [484, 46] width 30 height 7
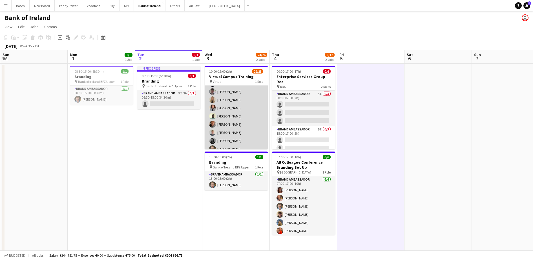
scroll to position [141, 0]
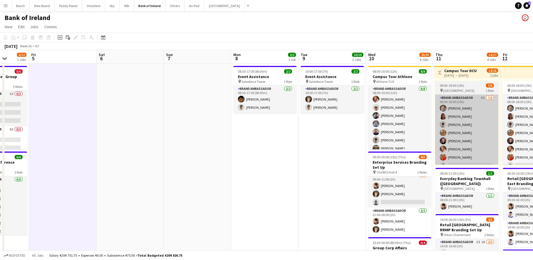
drag, startPoint x: 155, startPoint y: 170, endPoint x: 468, endPoint y: 129, distance: 315.4
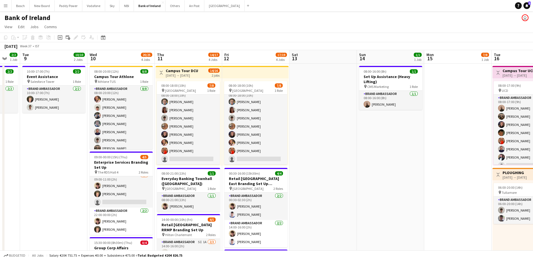
scroll to position [6, 0]
drag, startPoint x: 360, startPoint y: 136, endPoint x: 201, endPoint y: 141, distance: 159.6
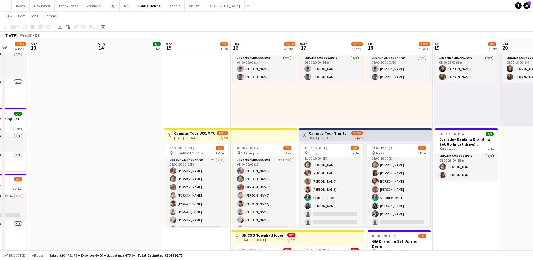
scroll to position [0, 222]
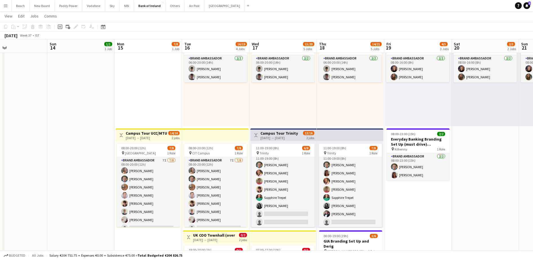
drag, startPoint x: 358, startPoint y: 155, endPoint x: 84, endPoint y: 150, distance: 274.8
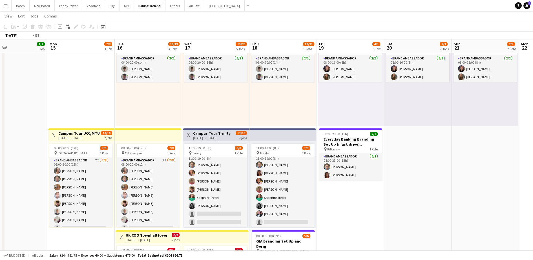
drag, startPoint x: 379, startPoint y: 214, endPoint x: 183, endPoint y: 201, distance: 196.0
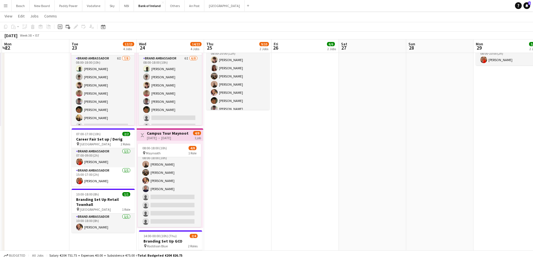
scroll to position [0, 200]
drag, startPoint x: 381, startPoint y: 174, endPoint x: 176, endPoint y: 174, distance: 204.6
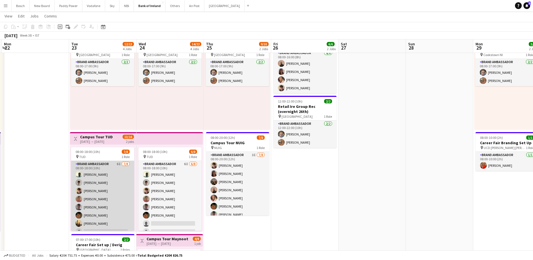
scroll to position [6, 0]
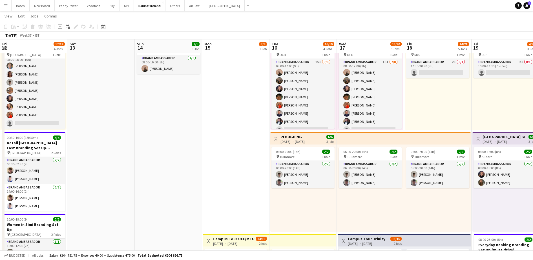
drag, startPoint x: 141, startPoint y: 191, endPoint x: 533, endPoint y: 178, distance: 392.2
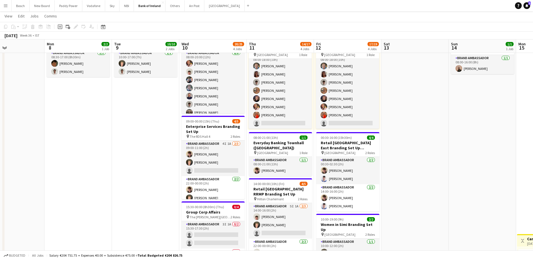
scroll to position [0, 141]
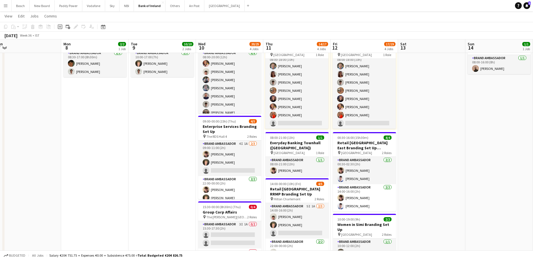
drag, startPoint x: 194, startPoint y: 160, endPoint x: 507, endPoint y: 150, distance: 313.2
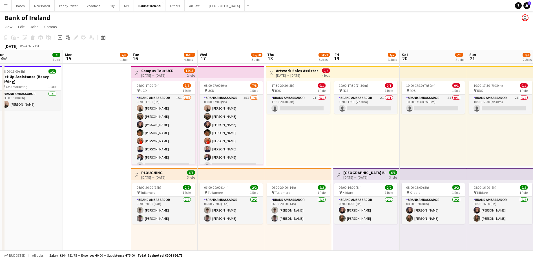
scroll to position [0, 164]
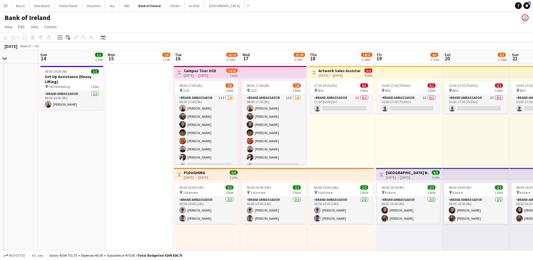
drag, startPoint x: 458, startPoint y: 169, endPoint x: 32, endPoint y: 152, distance: 426.4
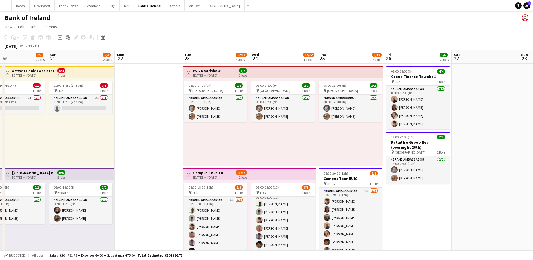
scroll to position [6, 0]
drag, startPoint x: 429, startPoint y: 134, endPoint x: 525, endPoint y: 120, distance: 97.1
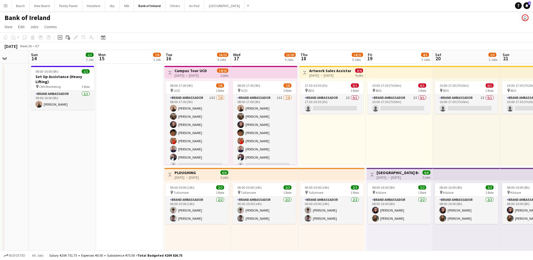
scroll to position [0, 173]
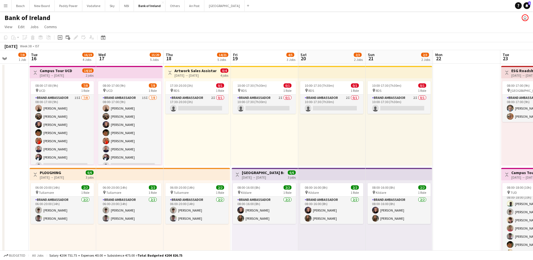
drag, startPoint x: 127, startPoint y: 112, endPoint x: 446, endPoint y: 96, distance: 318.6
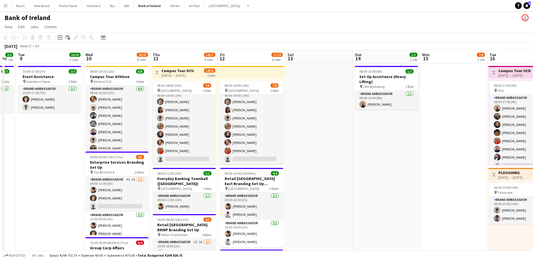
scroll to position [0, 153]
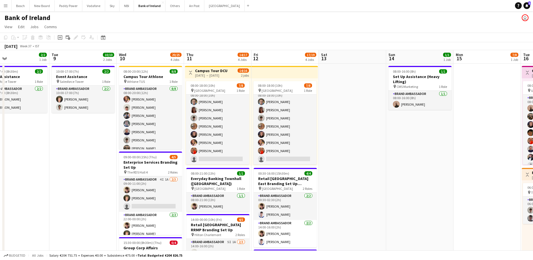
drag, startPoint x: 20, startPoint y: 216, endPoint x: 512, endPoint y: 128, distance: 499.8
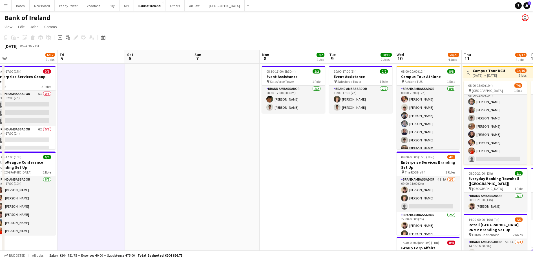
drag, startPoint x: 60, startPoint y: 153, endPoint x: 338, endPoint y: 150, distance: 277.6
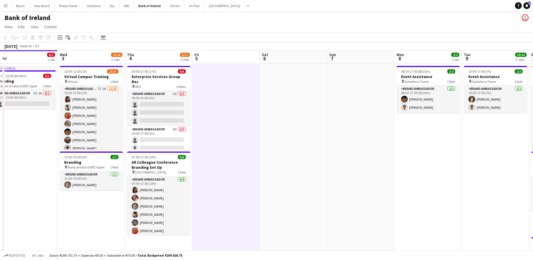
scroll to position [0, 153]
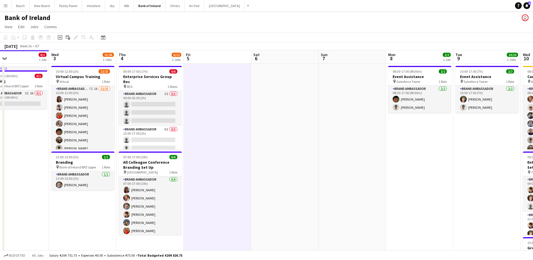
drag, startPoint x: 398, startPoint y: 139, endPoint x: 414, endPoint y: 138, distance: 16.3
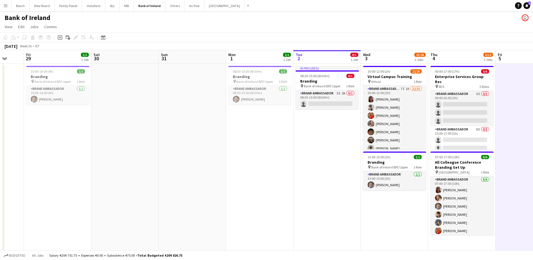
drag, startPoint x: 66, startPoint y: 133, endPoint x: 363, endPoint y: 138, distance: 297.1
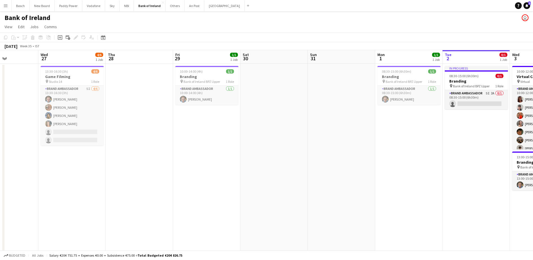
scroll to position [0, 140]
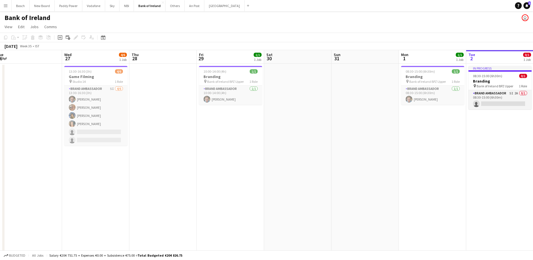
drag, startPoint x: 351, startPoint y: 160, endPoint x: 473, endPoint y: 150, distance: 121.9
